Goal: Communication & Community: Answer question/provide support

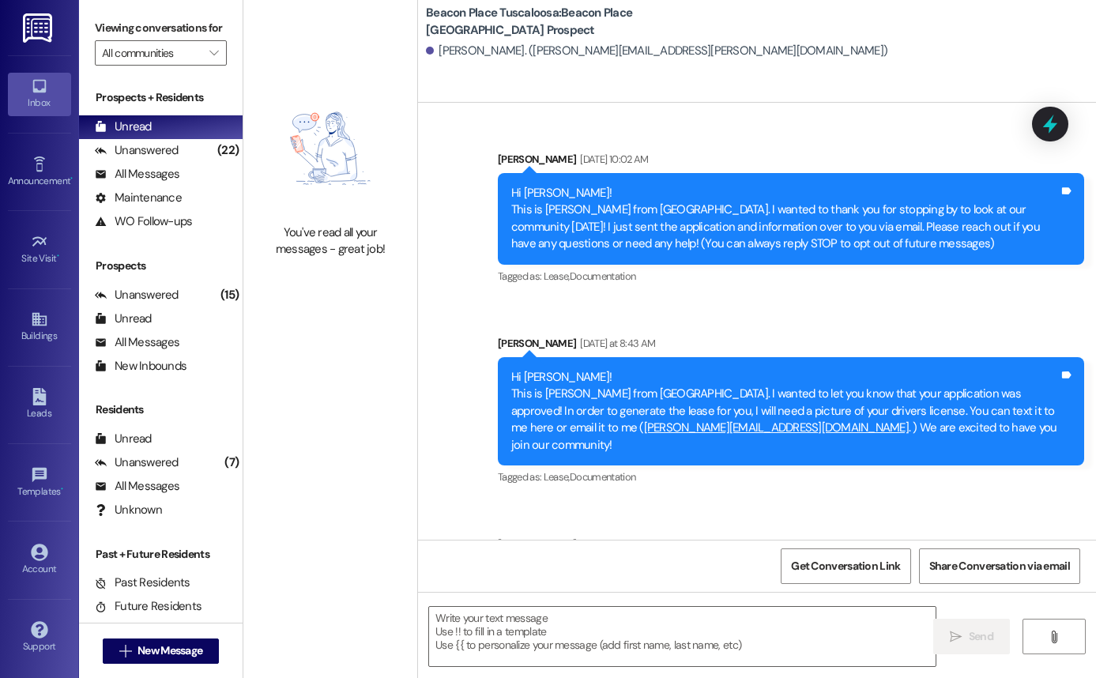
scroll to position [89, 0]
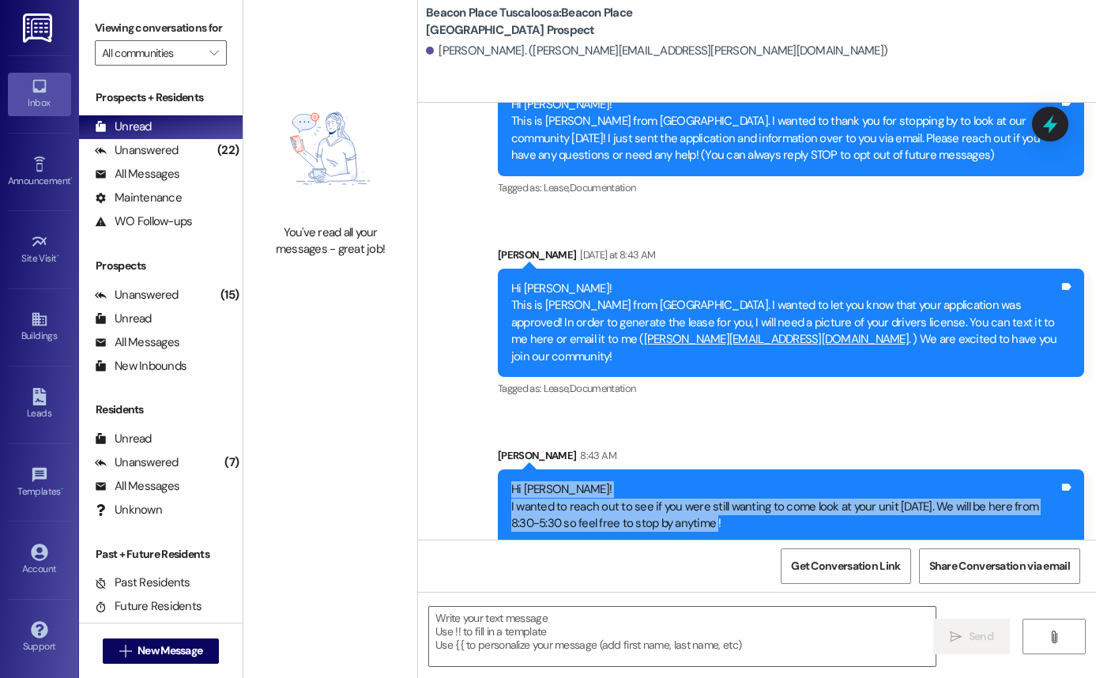
drag, startPoint x: 504, startPoint y: 469, endPoint x: 702, endPoint y: 519, distance: 203.8
click at [702, 519] on div "Hi [PERSON_NAME]! I wanted to reach out to see if you were still wanting to com…" at bounding box center [791, 506] width 586 height 74
copy div "Hi [PERSON_NAME]! I wanted to reach out to see if you were still wanting to com…"
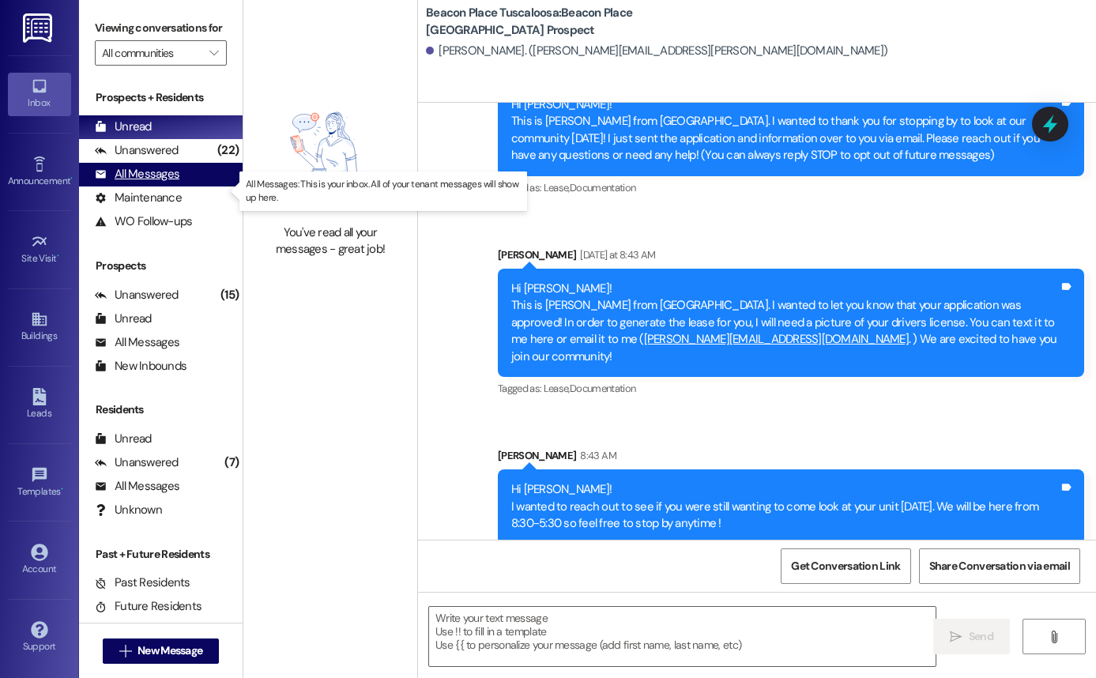
click at [131, 183] on div "All Messages" at bounding box center [137, 174] width 85 height 17
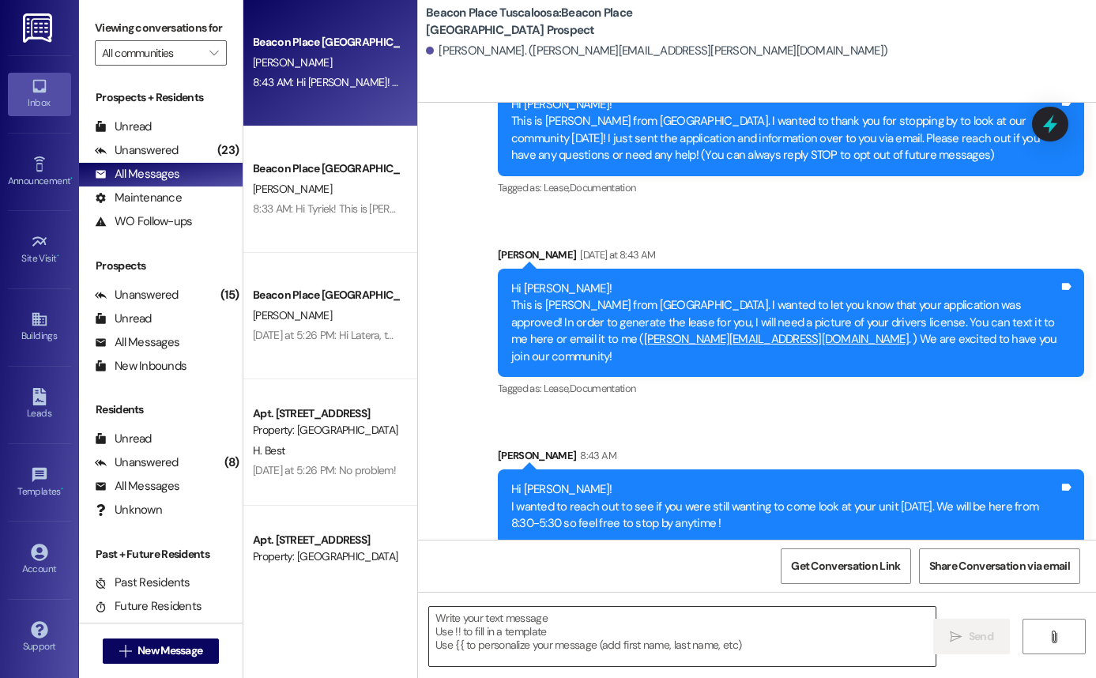
click at [469, 641] on textarea at bounding box center [682, 636] width 507 height 59
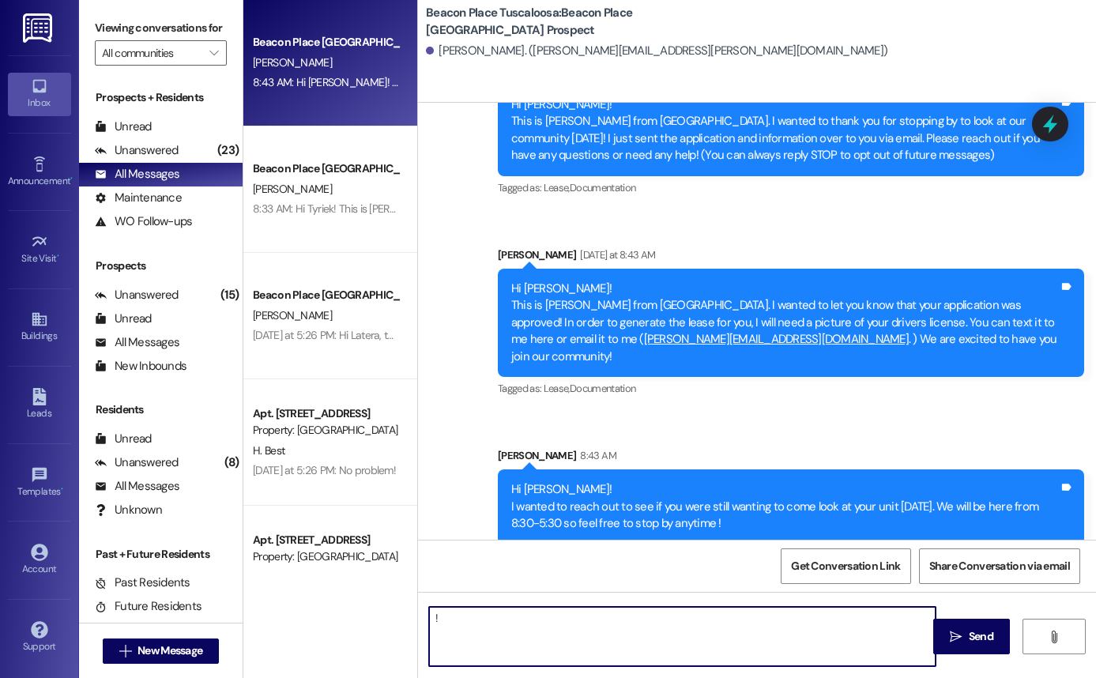
type textarea "!!"
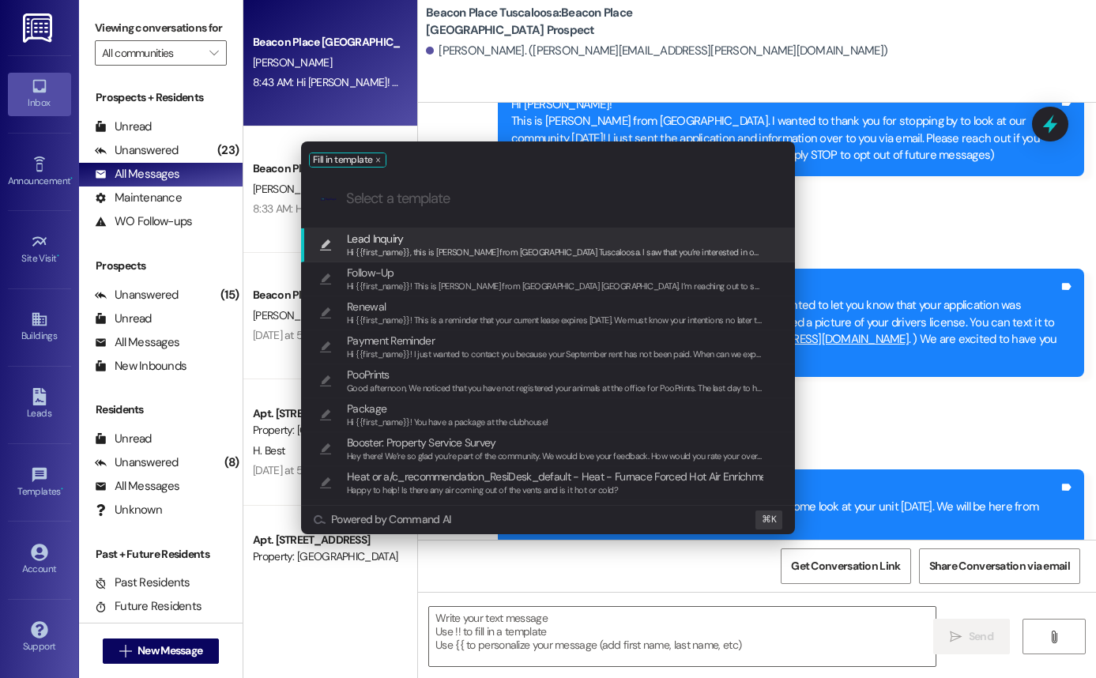
click at [417, 246] on div "Hi {{first_name}}, this is Emma from Beacon Place Tuscaloosa. I saw that you’re…" at bounding box center [555, 253] width 417 height 14
type textarea "Hi {{first_name}}, this is Emma from Beacon Place Tuscaloosa. I saw that you’re…"
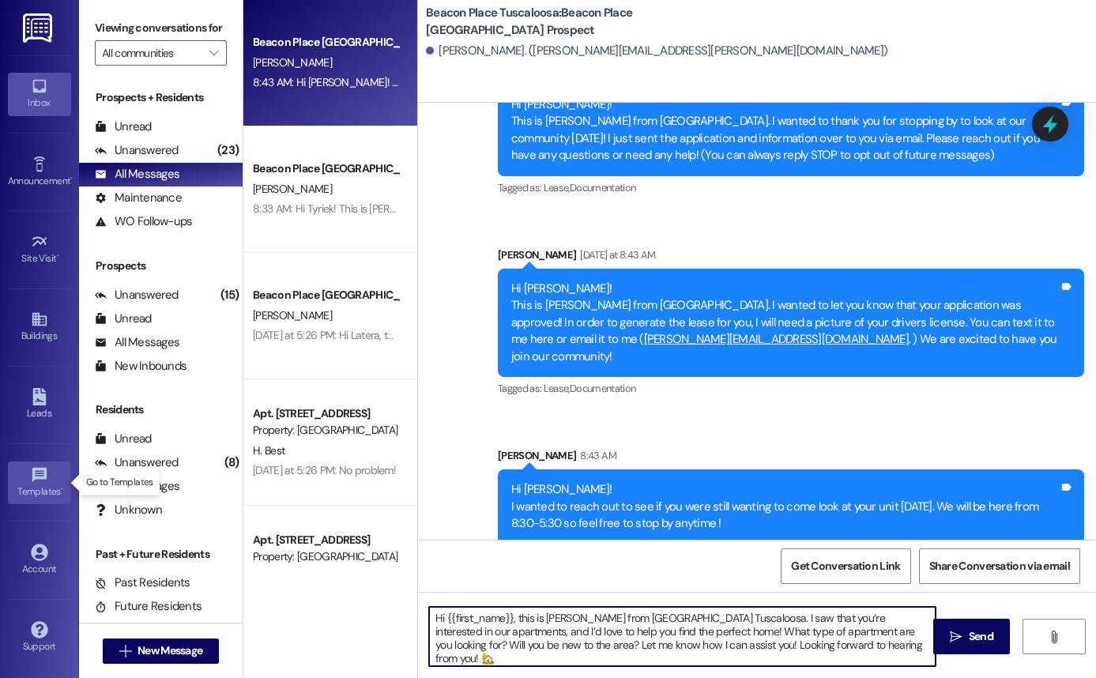
click at [49, 475] on link "Templates •" at bounding box center [39, 483] width 63 height 43
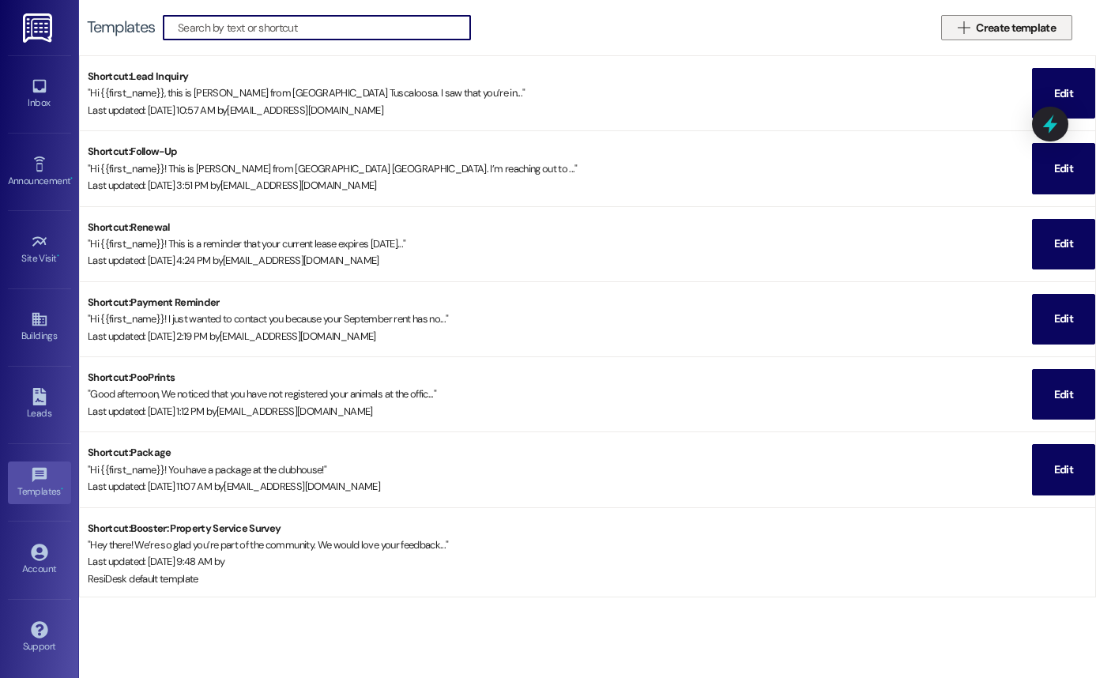
click at [952, 31] on button " Create template" at bounding box center [1006, 27] width 131 height 25
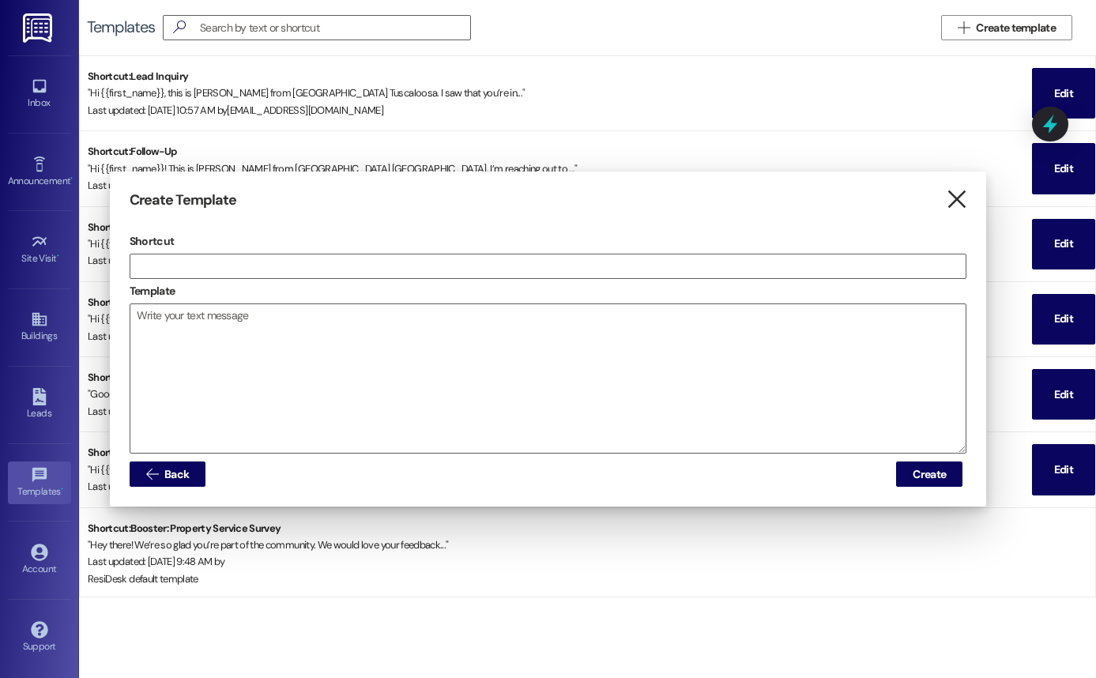
click at [957, 206] on icon "" at bounding box center [956, 199] width 21 height 17
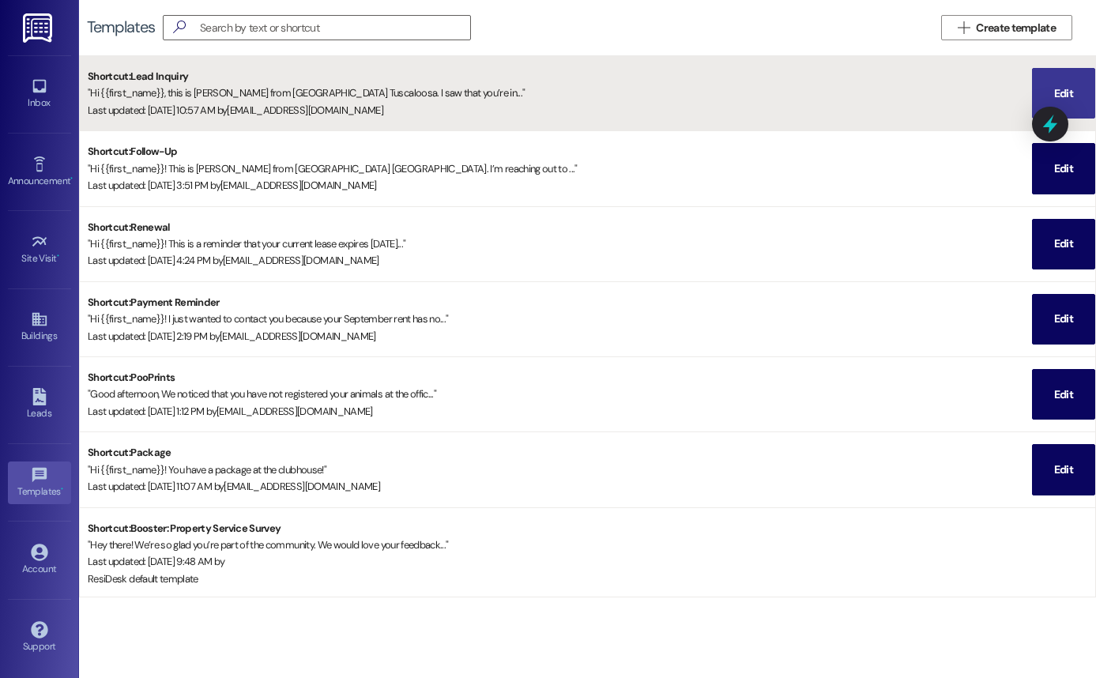
click at [1065, 82] on span "Edit" at bounding box center [1063, 93] width 25 height 49
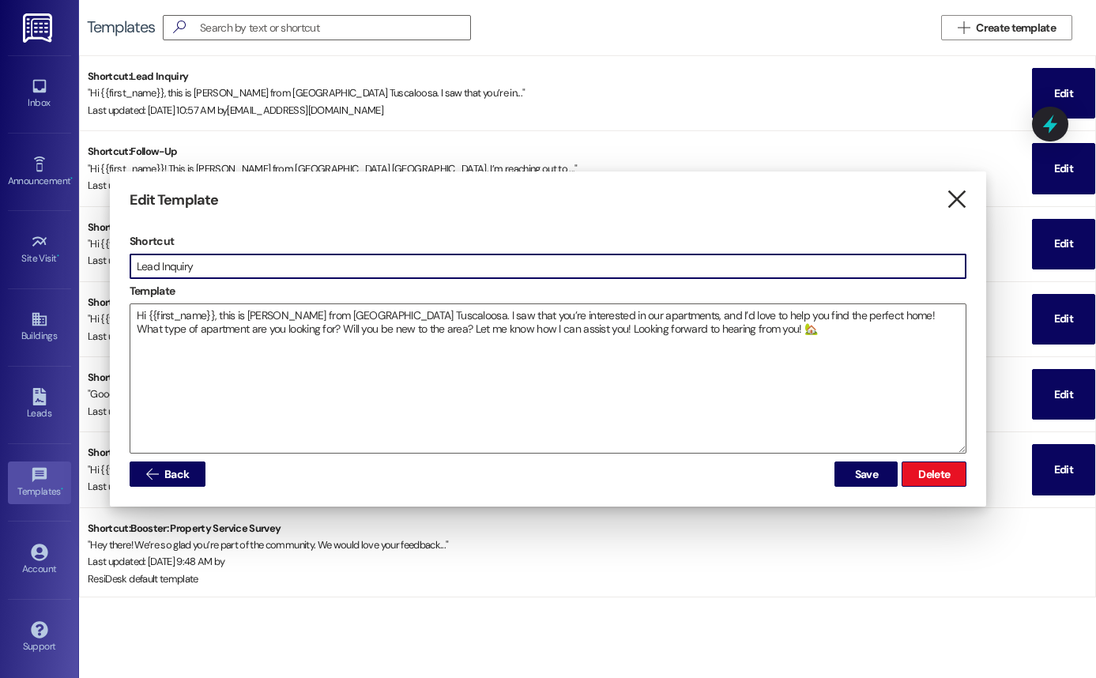
click at [956, 199] on icon "" at bounding box center [956, 199] width 21 height 17
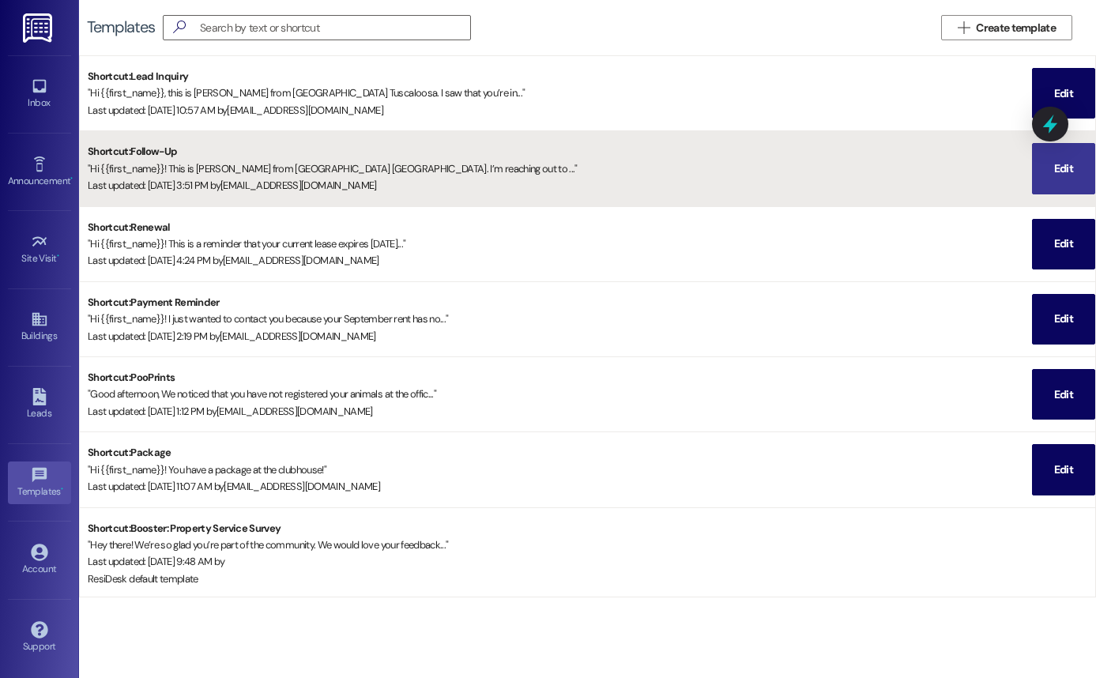
click at [1055, 175] on span "Edit" at bounding box center [1063, 168] width 19 height 17
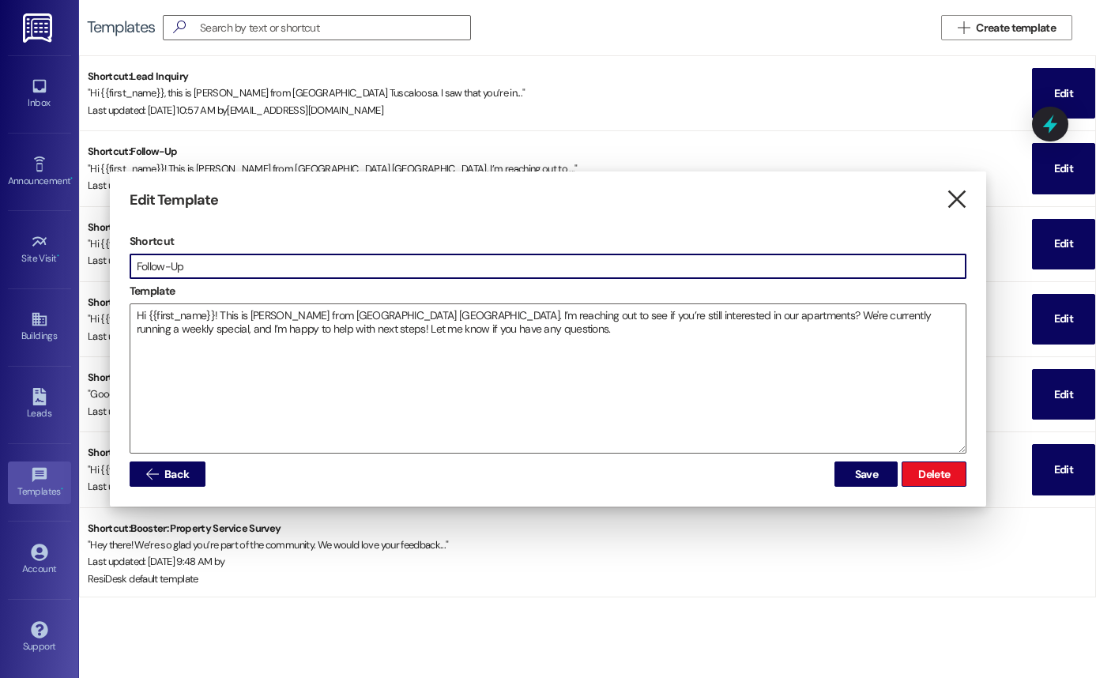
click at [953, 201] on icon "" at bounding box center [956, 199] width 21 height 17
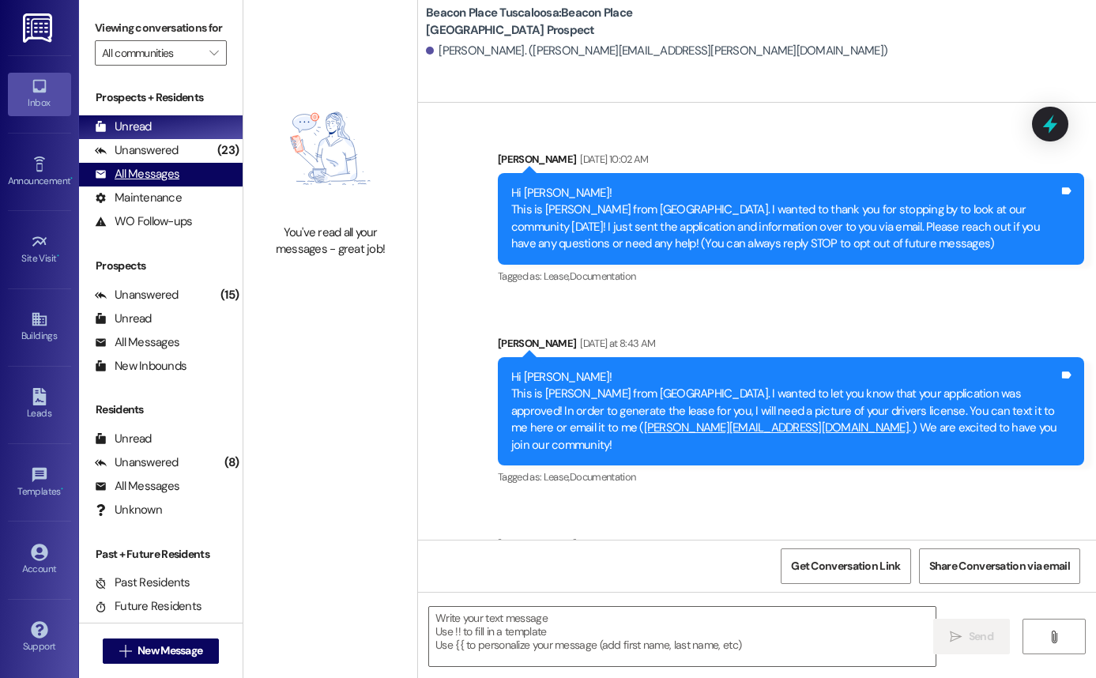
click at [168, 183] on div "All Messages" at bounding box center [137, 174] width 85 height 17
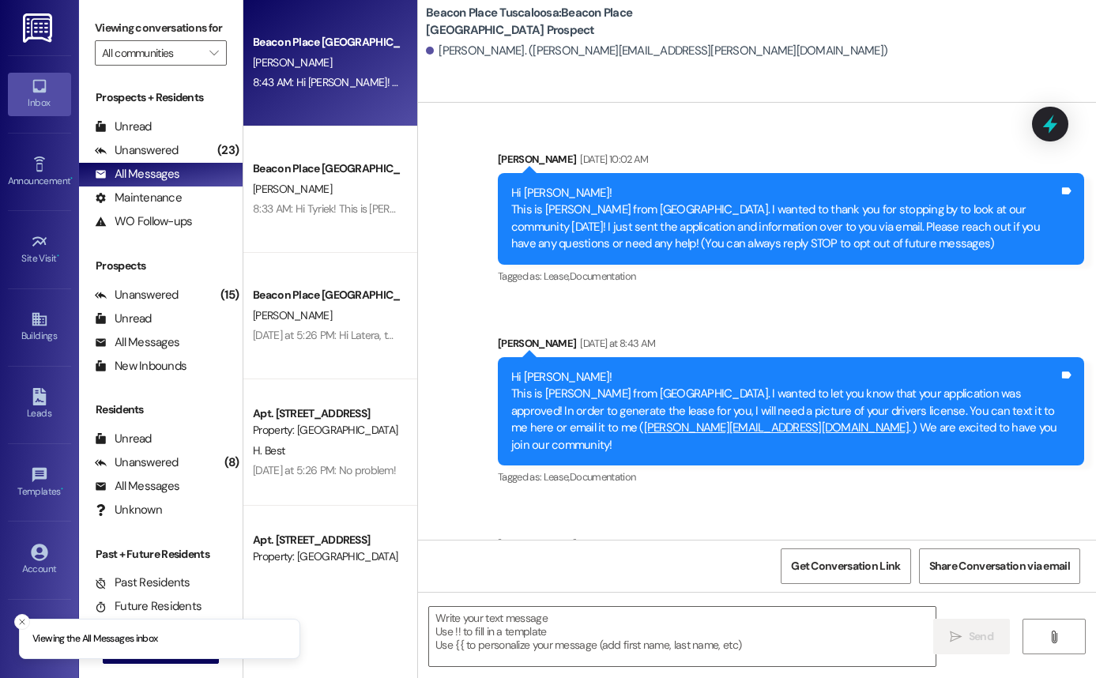
scroll to position [89, 0]
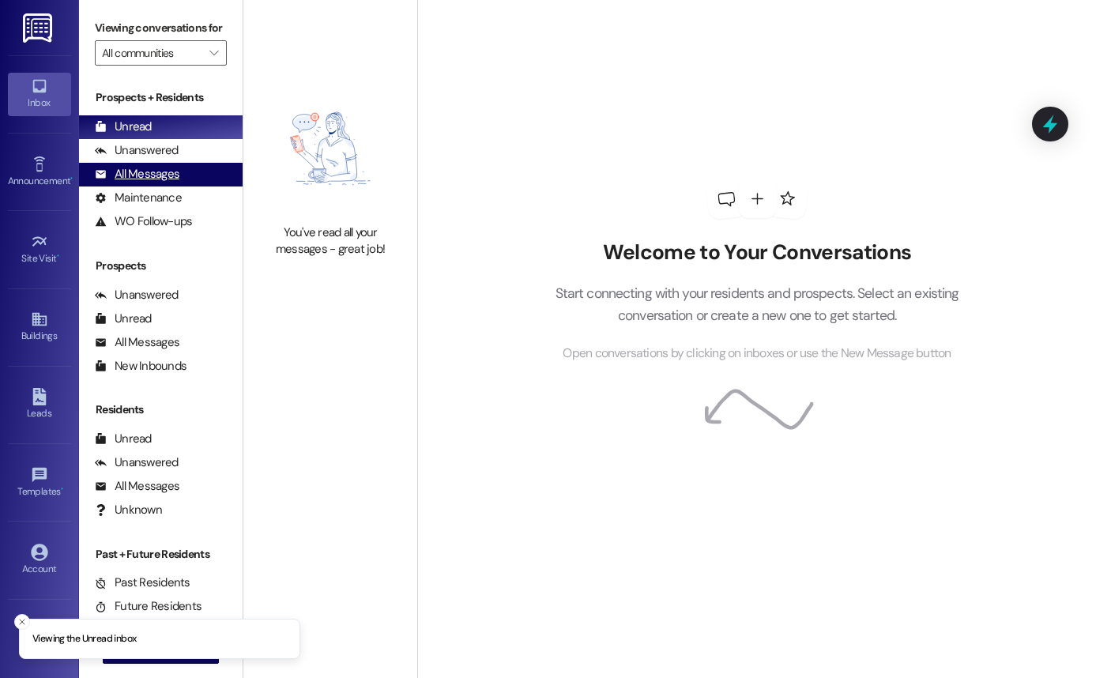
click at [202, 187] on div "All Messages (undefined)" at bounding box center [161, 175] width 164 height 24
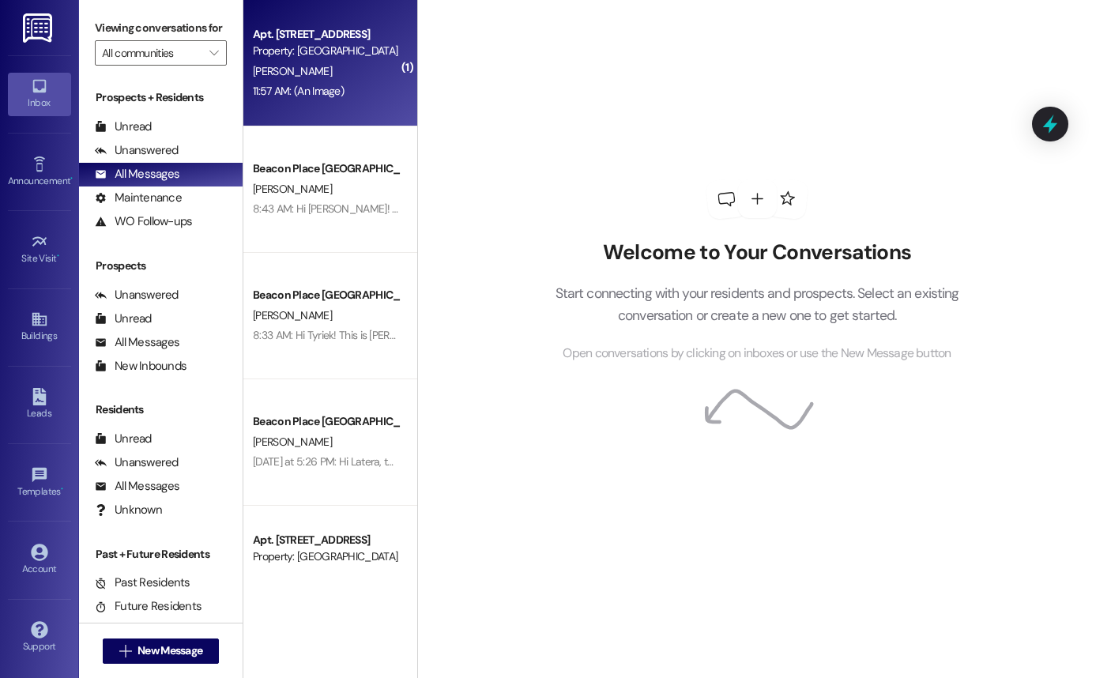
click at [391, 68] on div "Apt. 2904, B Beacon Place-Tuscaloosa Property: Beacon Place Tuscaloosa A. Robbi…" at bounding box center [330, 63] width 174 height 126
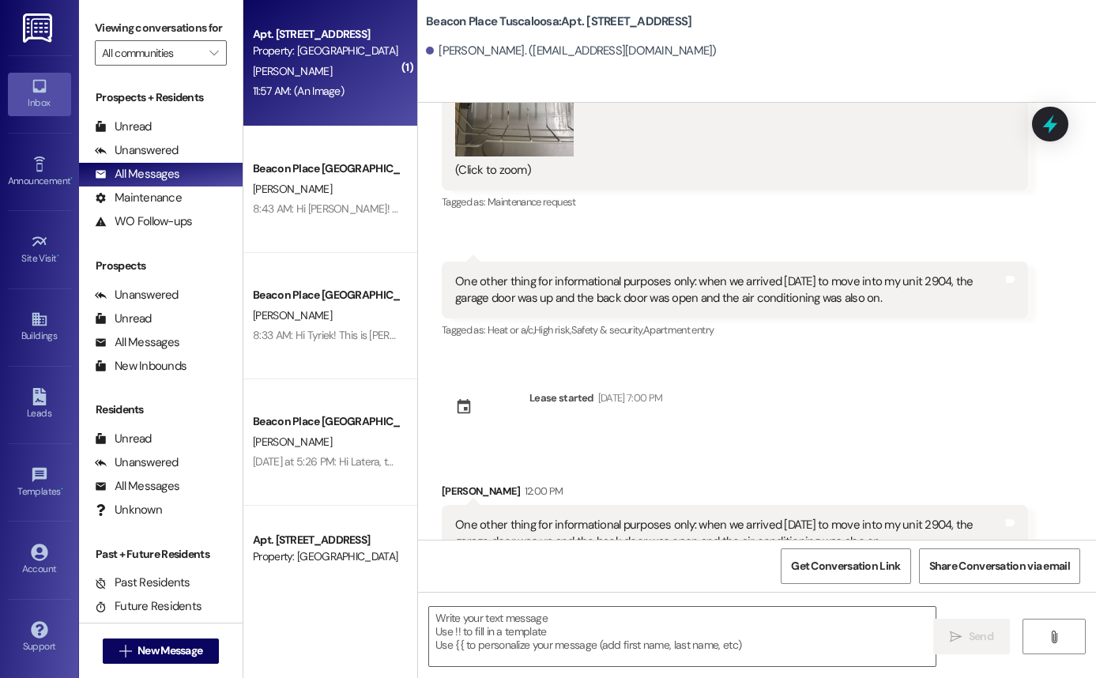
scroll to position [2084, 0]
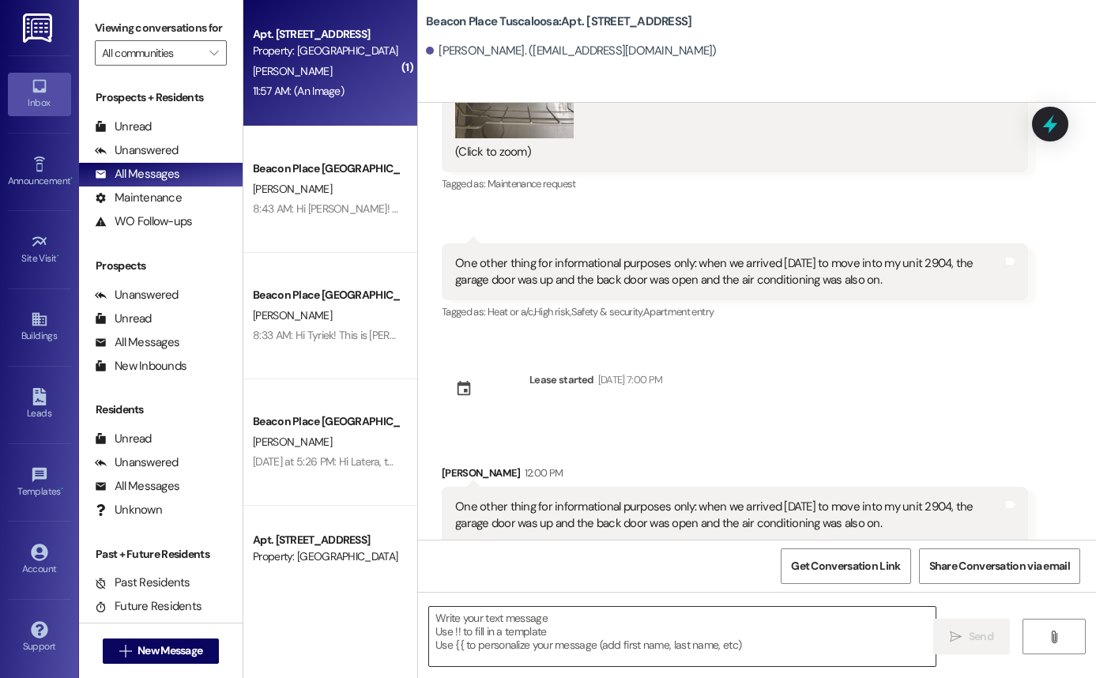
click at [692, 625] on textarea at bounding box center [682, 636] width 507 height 59
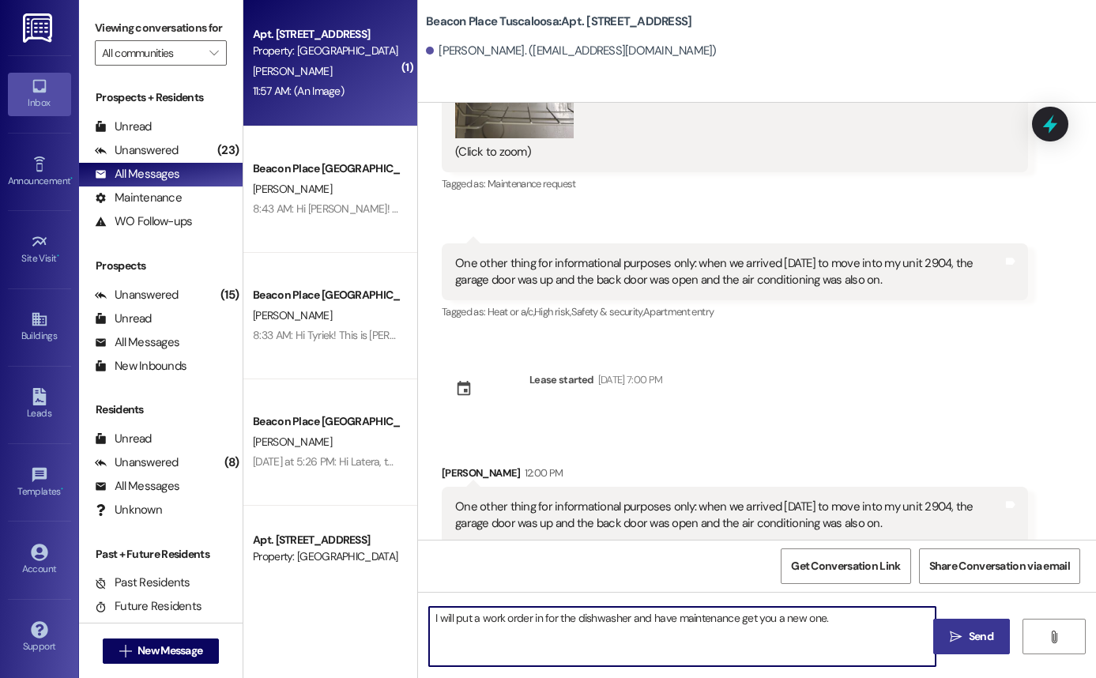
type textarea "I will put a work order in for the dishwasher and have maintenance get you a ne…"
click at [984, 632] on span "Send" at bounding box center [981, 636] width 25 height 17
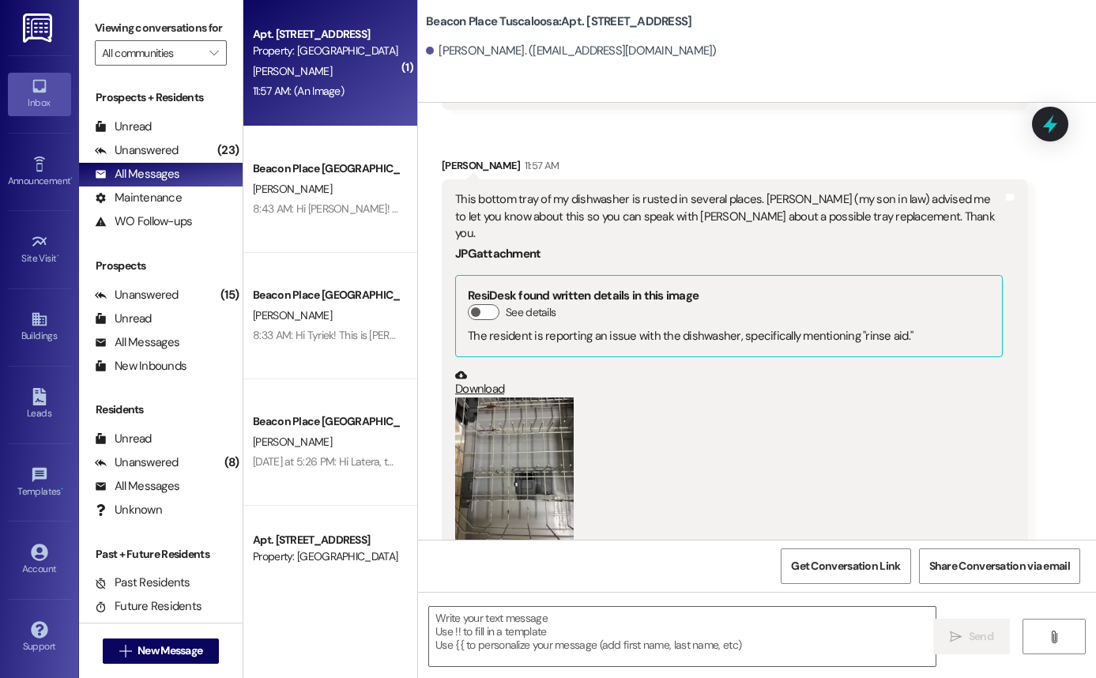
scroll to position [1665, 0]
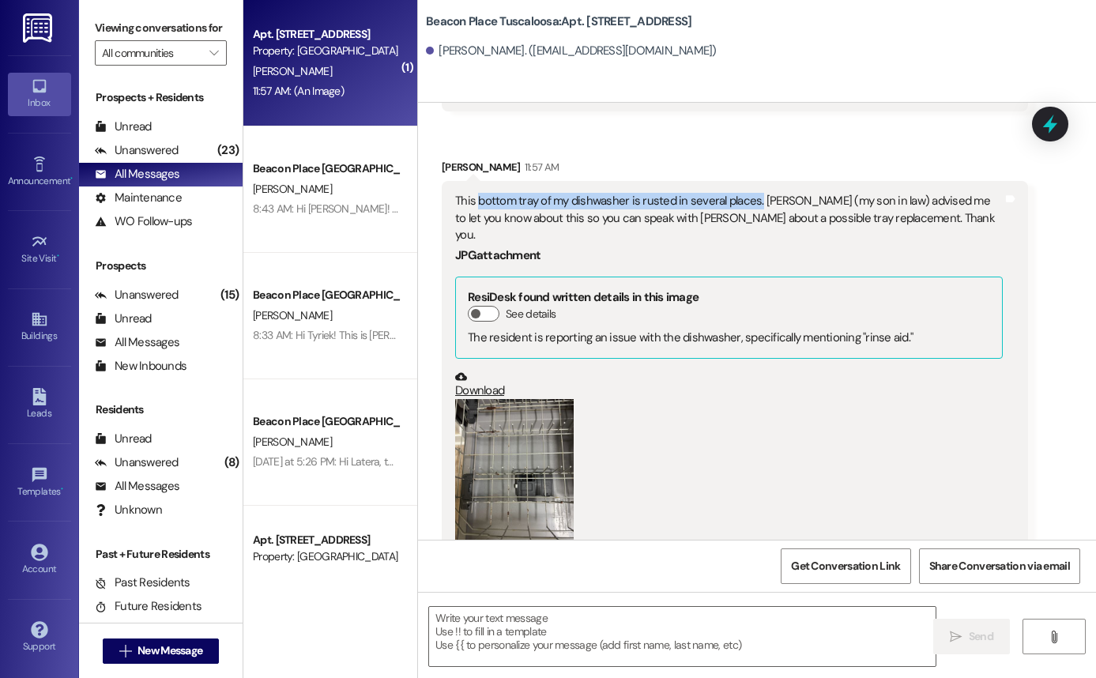
drag, startPoint x: 473, startPoint y: 202, endPoint x: 747, endPoint y: 206, distance: 273.5
click at [748, 206] on div "This bottom tray of my dishwasher is rusted in several places. Chris Jenkins (m…" at bounding box center [729, 218] width 548 height 51
copy div "bottom tray of my dishwasher is rusted in several places"
click at [310, 77] on div "[PERSON_NAME]" at bounding box center [325, 72] width 149 height 20
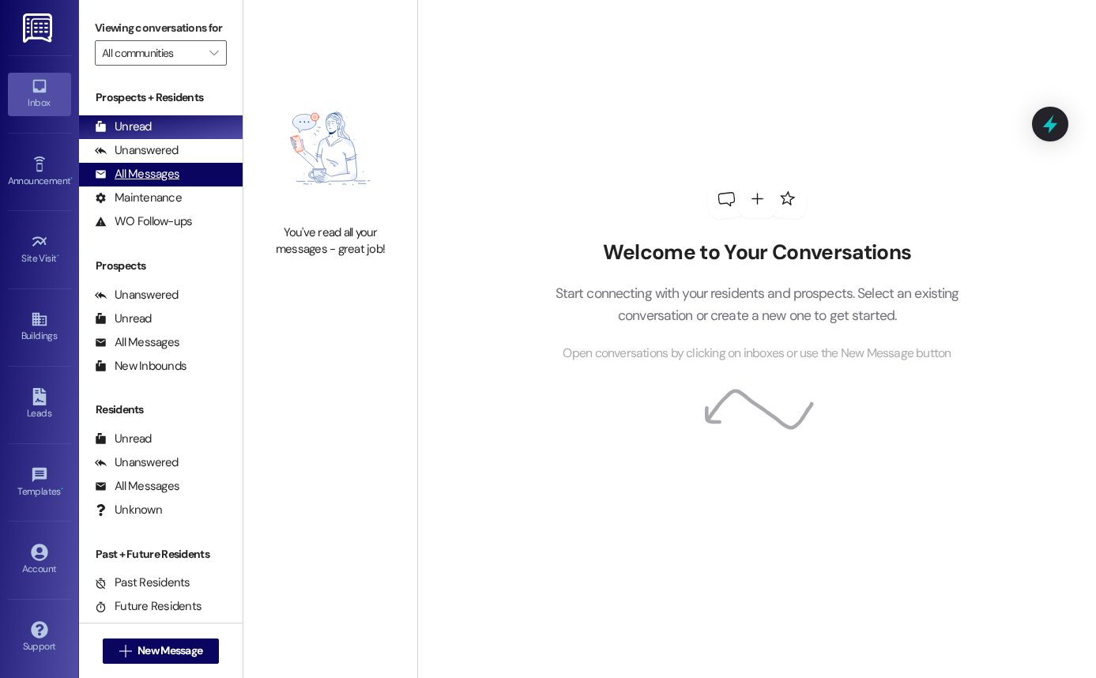
click at [149, 183] on div "All Messages" at bounding box center [137, 174] width 85 height 17
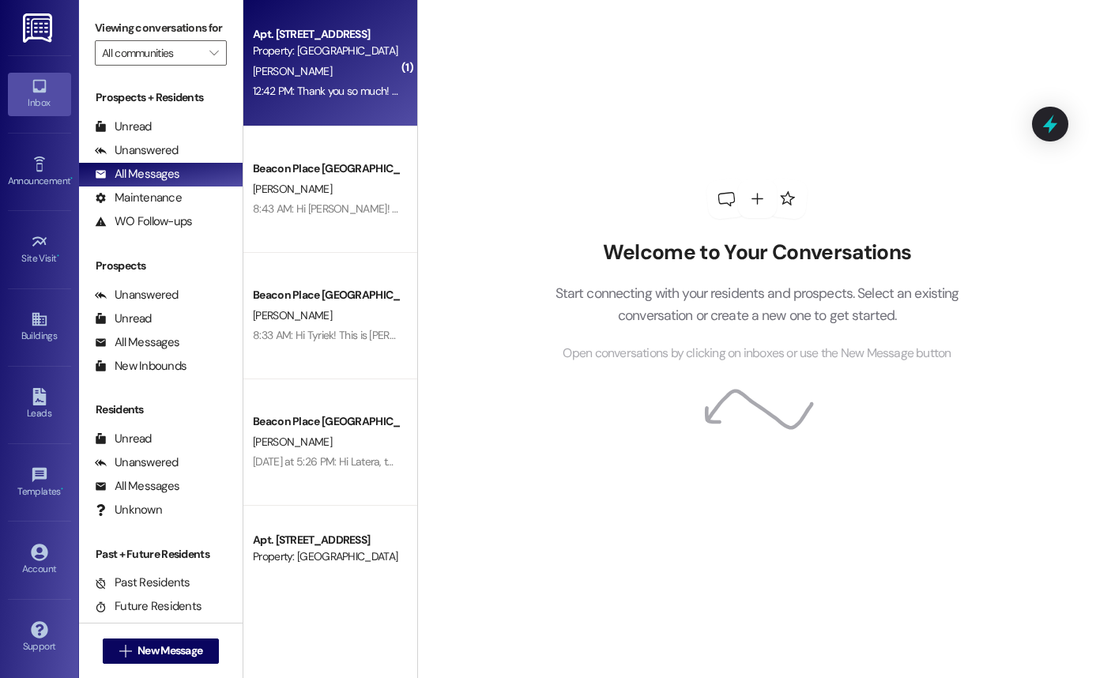
click at [336, 85] on div "12:42 PM: Thank you so much! 😊 12:42 PM: Thank you so much! 😊" at bounding box center [329, 91] width 152 height 14
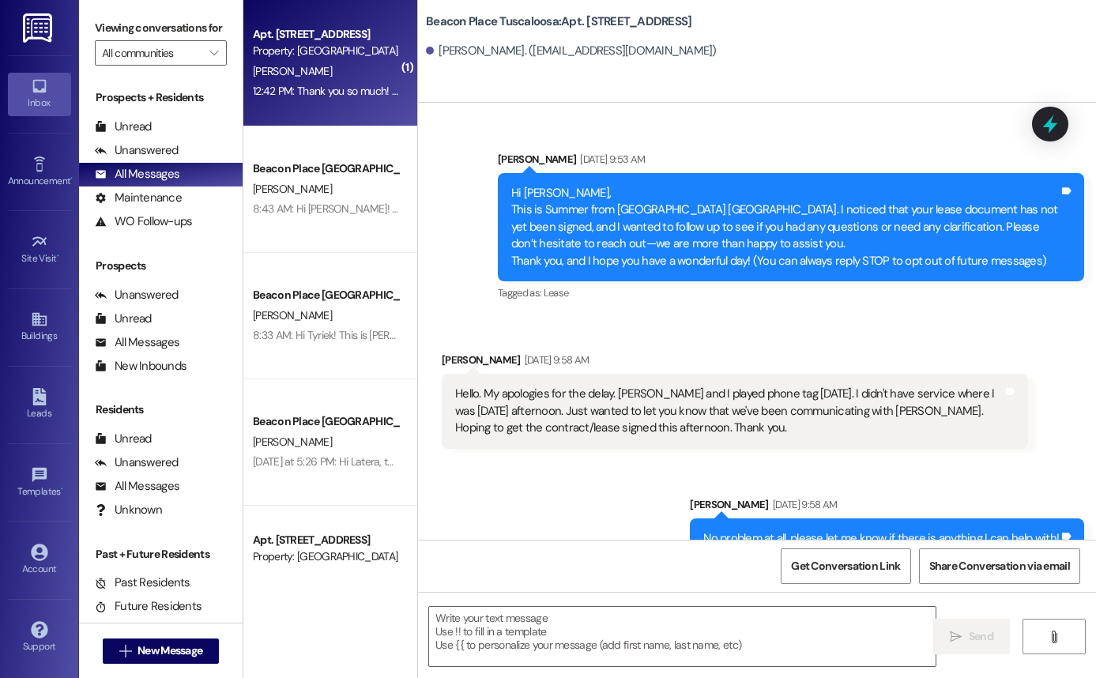
scroll to position [2334, 0]
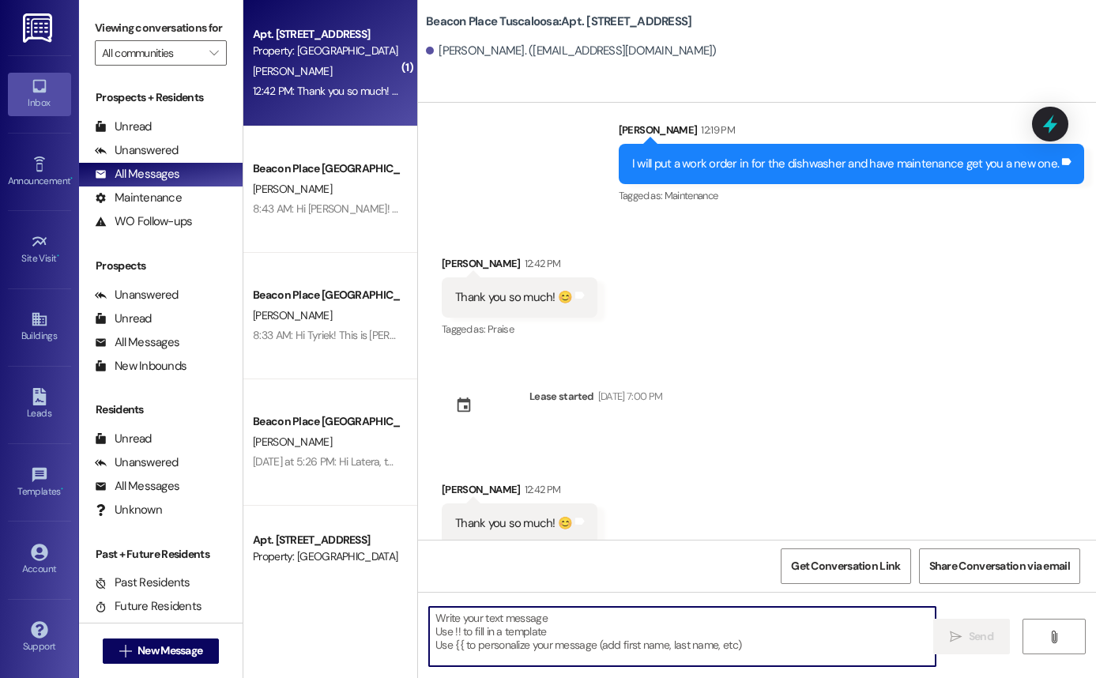
click at [566, 636] on textarea at bounding box center [682, 636] width 507 height 59
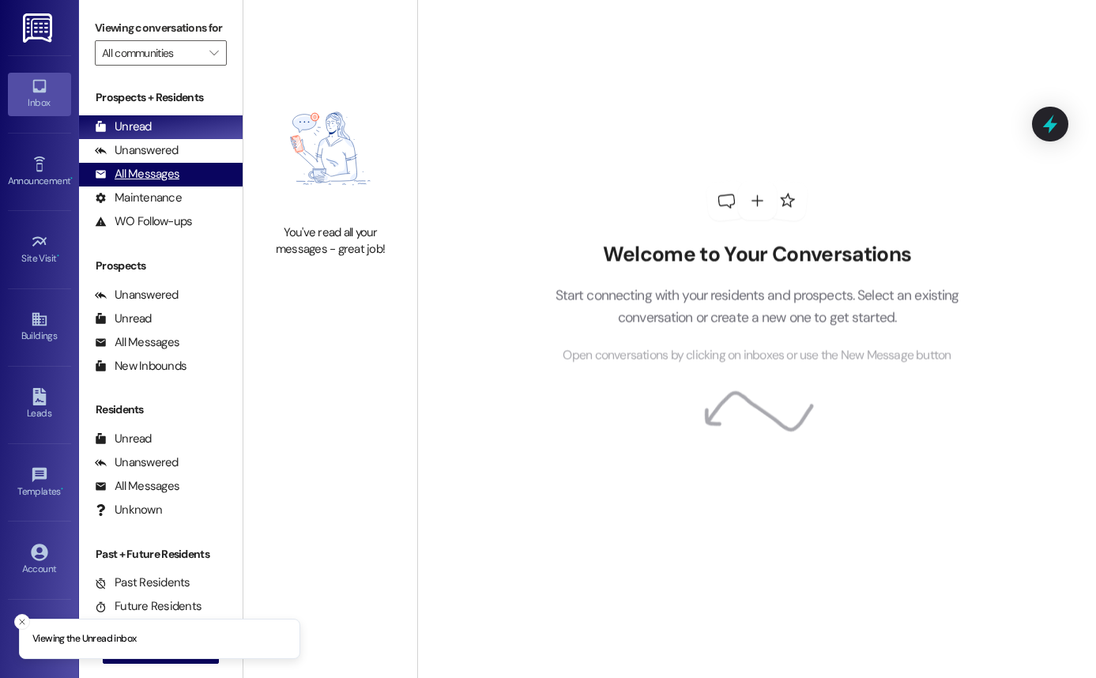
click at [168, 183] on div "All Messages" at bounding box center [137, 174] width 85 height 17
